Goal: Task Accomplishment & Management: Manage account settings

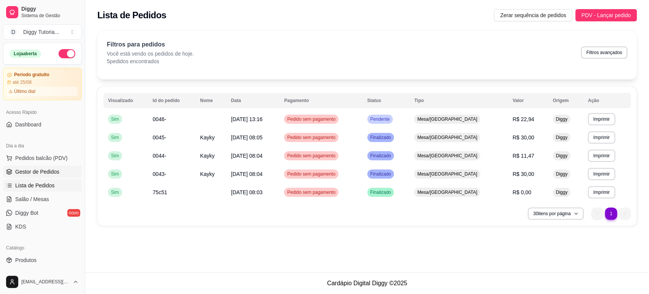
scroll to position [53, 0]
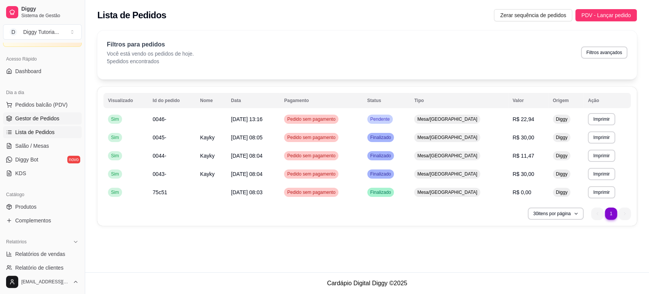
click at [31, 118] on span "Gestor de Pedidos" at bounding box center [37, 118] width 44 height 8
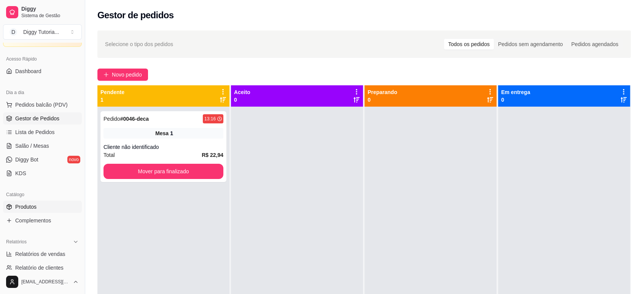
click at [34, 200] on link "Produtos" at bounding box center [42, 206] width 79 height 12
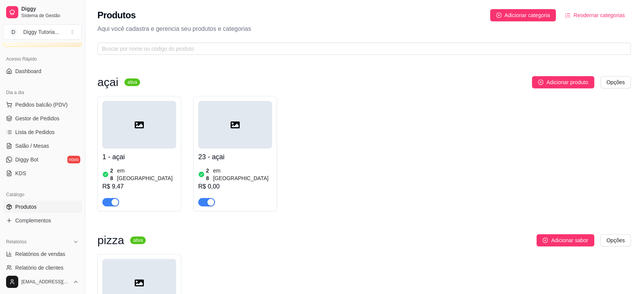
click at [148, 160] on h4 "1 - açai" at bounding box center [139, 156] width 74 height 11
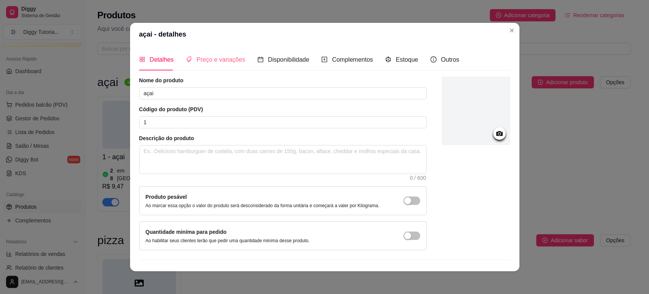
click at [210, 64] on div "Preço e variações" at bounding box center [215, 60] width 59 height 22
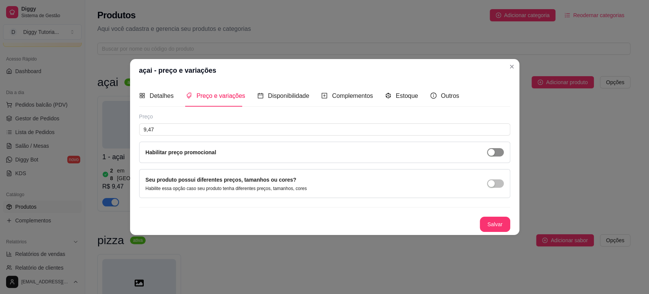
click at [497, 150] on span "button" at bounding box center [495, 152] width 17 height 8
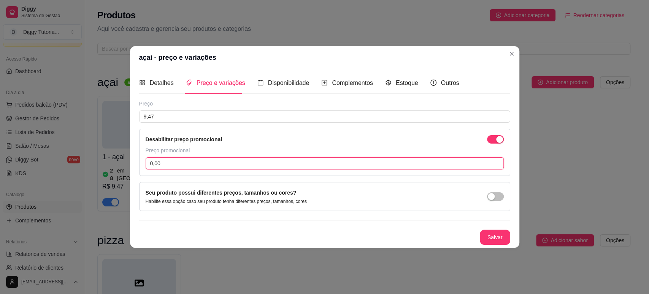
click at [282, 161] on input "0,00" at bounding box center [325, 163] width 358 height 12
type input "8,00"
click at [496, 241] on button "Salvar" at bounding box center [495, 237] width 30 height 15
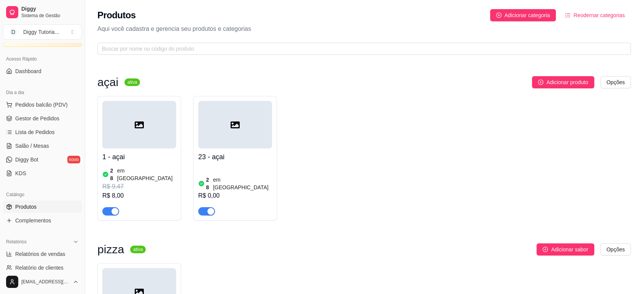
click at [226, 153] on h4 "23 - açai" at bounding box center [235, 156] width 74 height 11
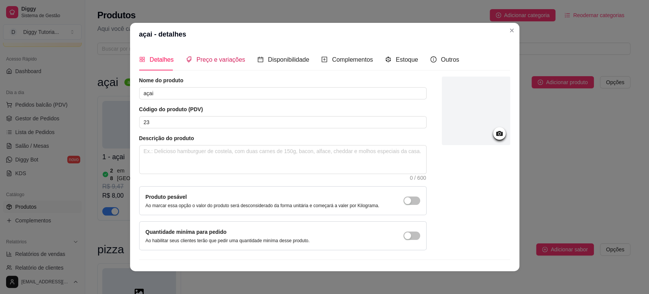
click at [201, 64] on div "Preço e variações" at bounding box center [215, 60] width 59 height 10
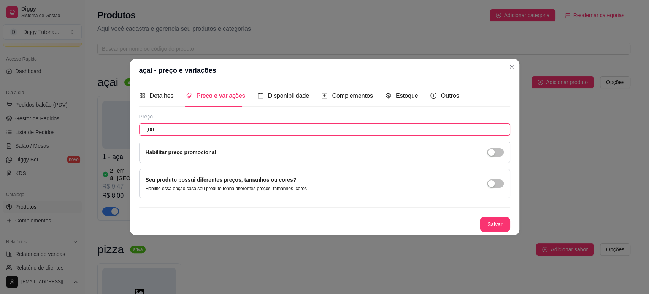
click at [208, 129] on input "0,00" at bounding box center [324, 129] width 371 height 12
type input "15,00"
click at [485, 152] on div "Habilitar preço promocional" at bounding box center [325, 152] width 358 height 8
click at [488, 152] on div "button" at bounding box center [491, 152] width 7 height 7
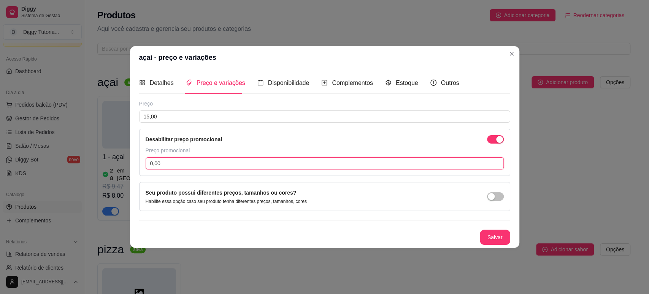
click at [311, 162] on input "0,00" at bounding box center [325, 163] width 358 height 12
type input "10,00"
click at [493, 232] on button "Salvar" at bounding box center [495, 236] width 30 height 15
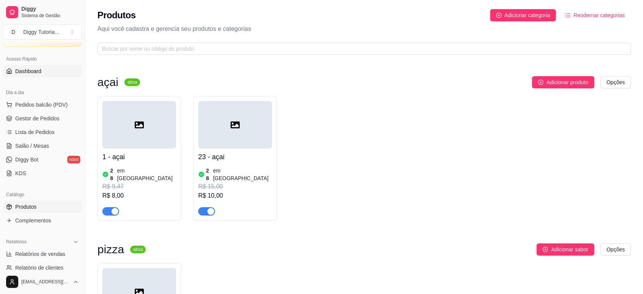
click at [43, 74] on link "Dashboard" at bounding box center [42, 71] width 79 height 12
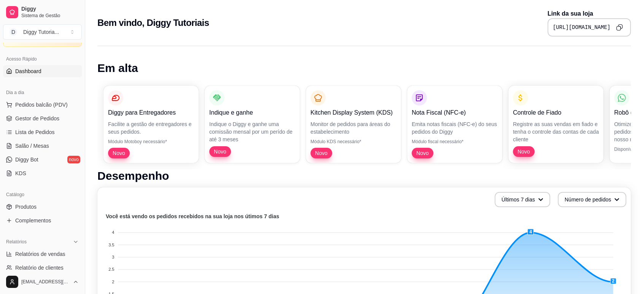
click at [625, 28] on button "Copy to clipboard" at bounding box center [619, 27] width 12 height 12
click at [24, 203] on span "Produtos" at bounding box center [25, 207] width 21 height 8
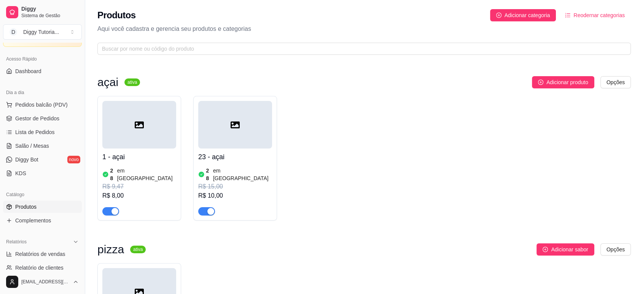
click at [146, 169] on div "28 em [GEOGRAPHIC_DATA]" at bounding box center [139, 174] width 74 height 15
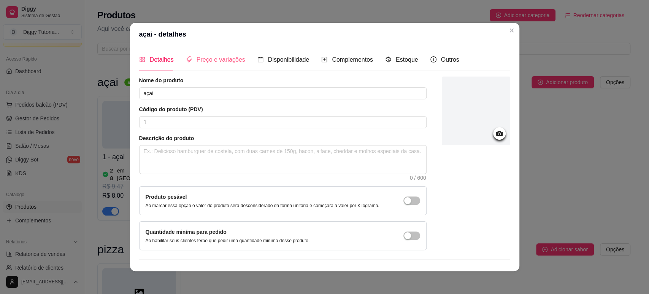
click at [210, 65] on div "Preço e variações" at bounding box center [215, 60] width 59 height 22
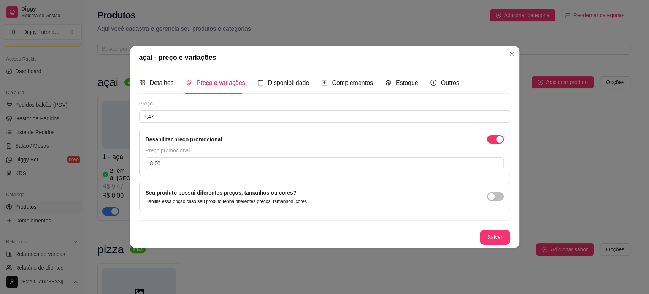
click at [488, 135] on div "Desabilitar preço promocional" at bounding box center [325, 139] width 358 height 8
click at [492, 143] on div "Desabilitar preço promocional Preço promocional 8,00" at bounding box center [324, 152] width 371 height 47
click at [493, 138] on span "button" at bounding box center [495, 139] width 17 height 8
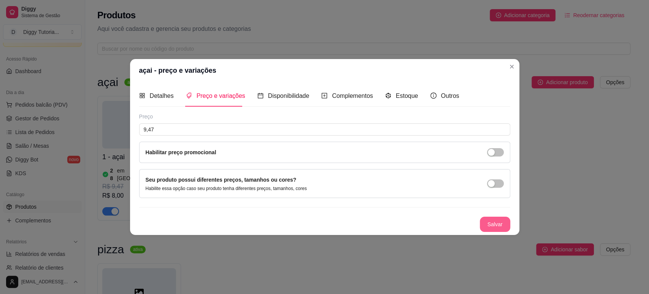
click at [490, 224] on button "Salvar" at bounding box center [495, 223] width 30 height 15
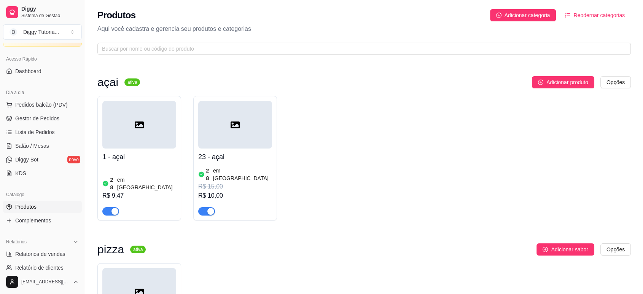
click at [147, 166] on div "28 em estoque R$ 9,47" at bounding box center [139, 190] width 74 height 50
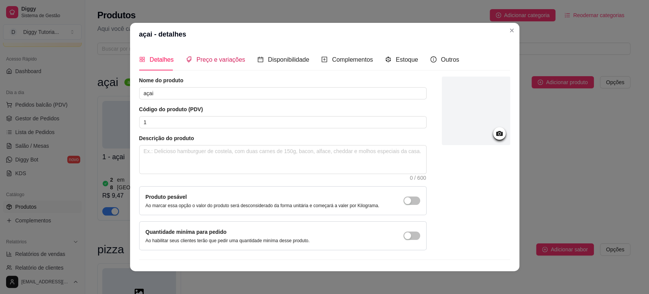
click at [230, 63] on span "Preço e variações" at bounding box center [221, 59] width 49 height 6
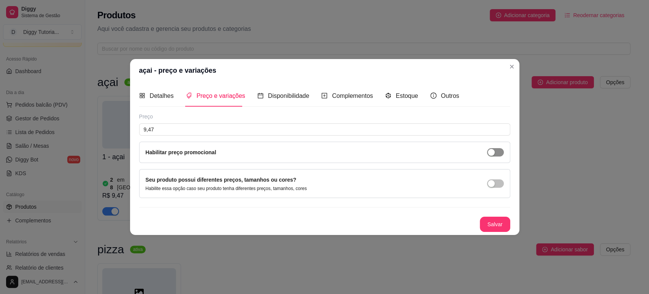
click at [489, 152] on div "button" at bounding box center [491, 152] width 7 height 7
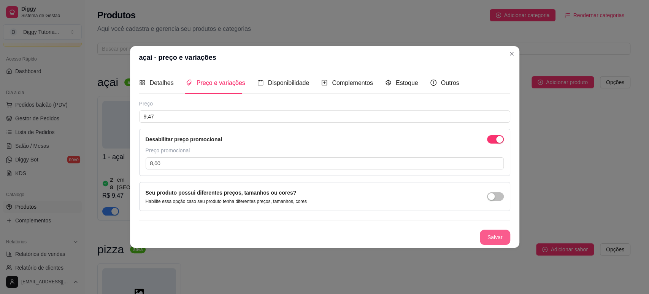
click at [493, 243] on button "Salvar" at bounding box center [495, 236] width 30 height 15
click at [185, 164] on input "8,00" at bounding box center [325, 163] width 358 height 12
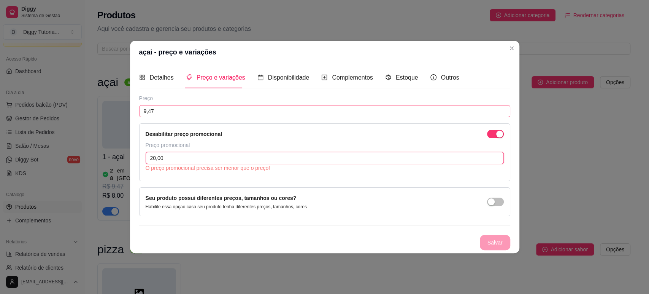
type input "20,00"
click at [171, 115] on input "9,47" at bounding box center [324, 111] width 371 height 12
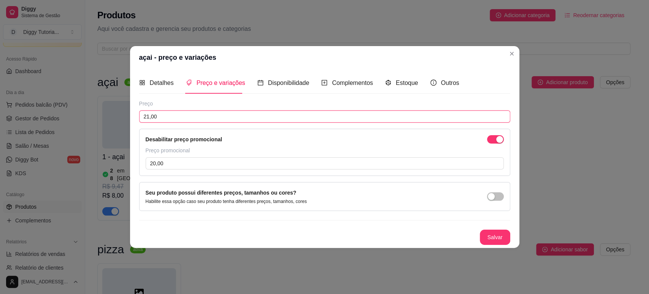
type input "21,00"
click at [497, 237] on button "Salvar" at bounding box center [495, 236] width 30 height 15
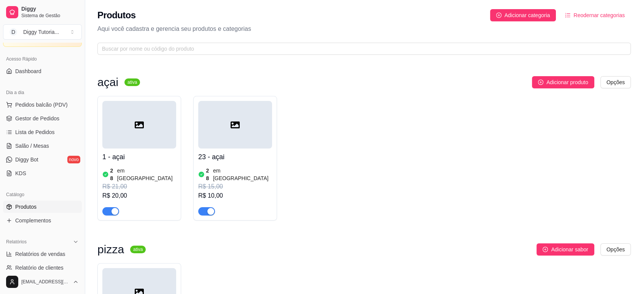
click at [158, 161] on h4 "1 - açai" at bounding box center [139, 156] width 74 height 11
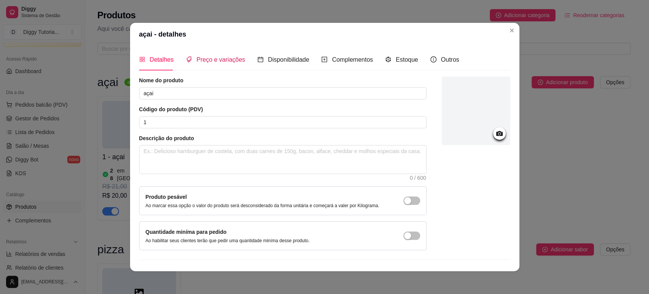
click at [203, 61] on span "Preço e variações" at bounding box center [221, 59] width 49 height 6
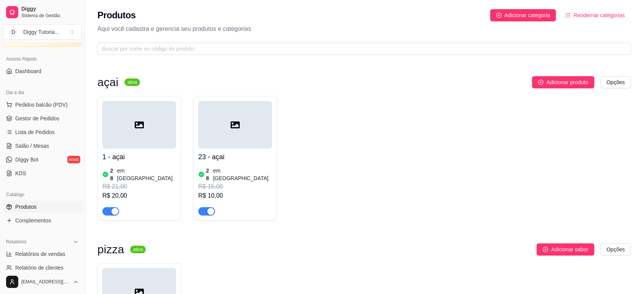
click at [232, 157] on h4 "23 - açai" at bounding box center [235, 156] width 74 height 11
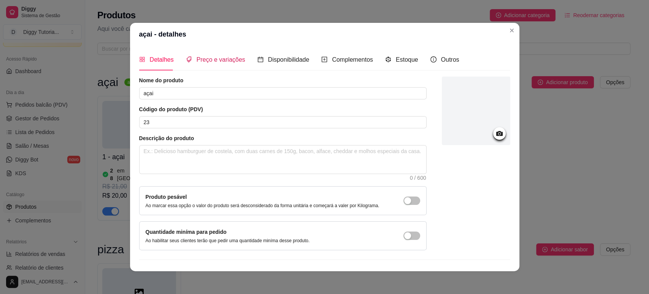
click at [204, 62] on span "Preço e variações" at bounding box center [221, 59] width 49 height 6
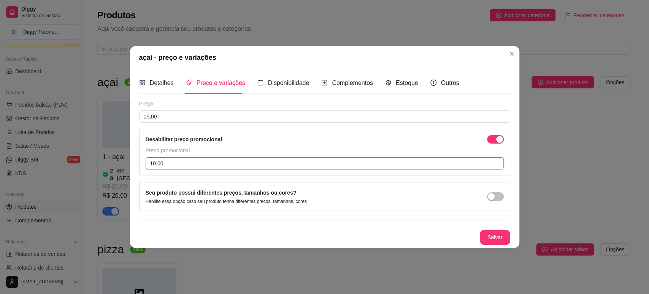
click at [170, 162] on input "10,00" at bounding box center [325, 163] width 358 height 12
type input "14,50"
click at [497, 237] on button "Salvar" at bounding box center [495, 236] width 30 height 15
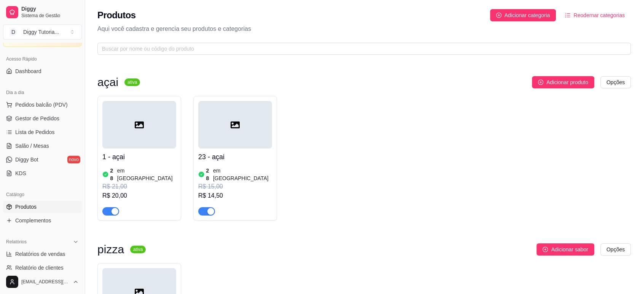
click at [123, 167] on article "em [GEOGRAPHIC_DATA]" at bounding box center [146, 174] width 59 height 15
click at [218, 168] on article "em [GEOGRAPHIC_DATA]" at bounding box center [242, 174] width 59 height 15
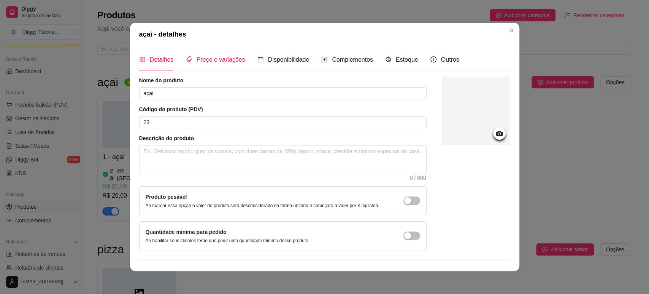
click at [205, 60] on span "Preço e variações" at bounding box center [221, 59] width 49 height 6
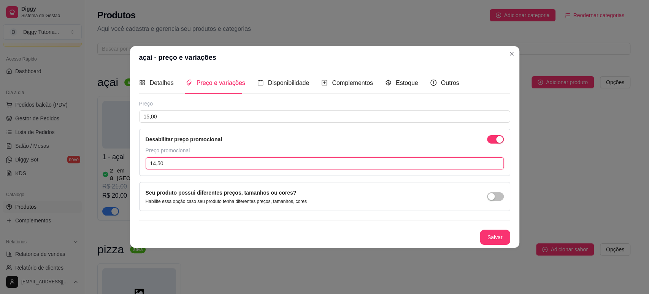
drag, startPoint x: 168, startPoint y: 164, endPoint x: 121, endPoint y: 162, distance: 47.2
click at [124, 162] on div "açai - preço e variações Detalhes Preço e variações Disponibilidade Complemento…" at bounding box center [324, 147] width 649 height 294
type input "5,00"
click at [478, 240] on div "Salvar" at bounding box center [324, 236] width 371 height 15
click at [490, 237] on button "Salvar" at bounding box center [495, 236] width 30 height 15
